Goal: Task Accomplishment & Management: Manage account settings

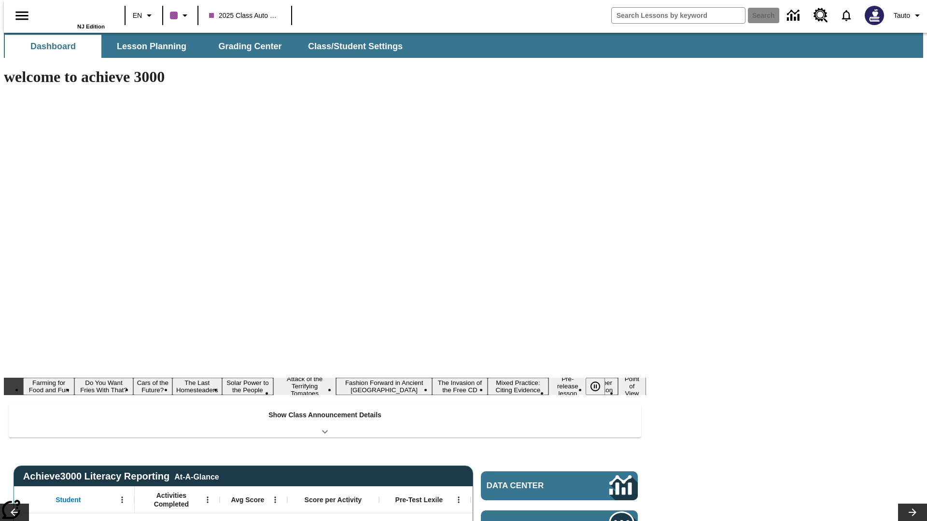
type input "-1"
click at [903, 15] on span "Tauto" at bounding box center [901, 16] width 16 height 10
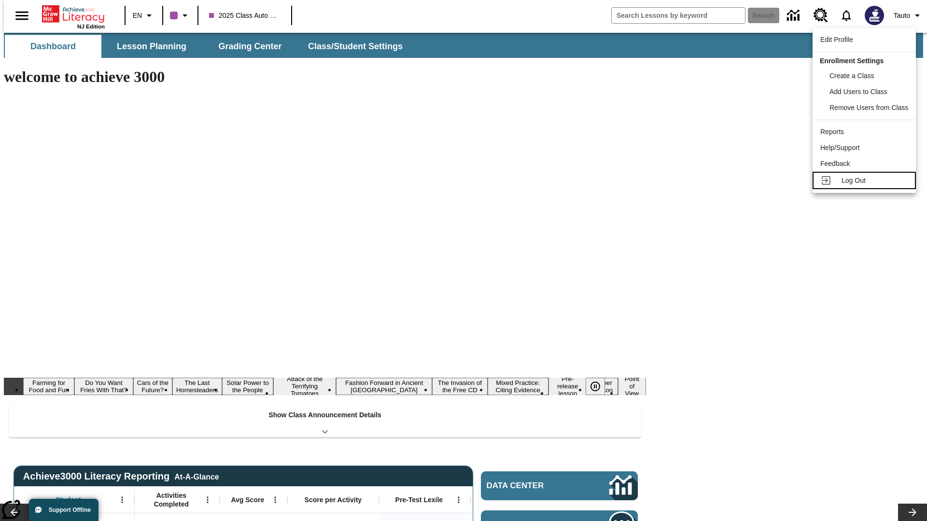
click at [865, 180] on span "Log Out" at bounding box center [853, 181] width 24 height 8
